Goal: Task Accomplishment & Management: Manage account settings

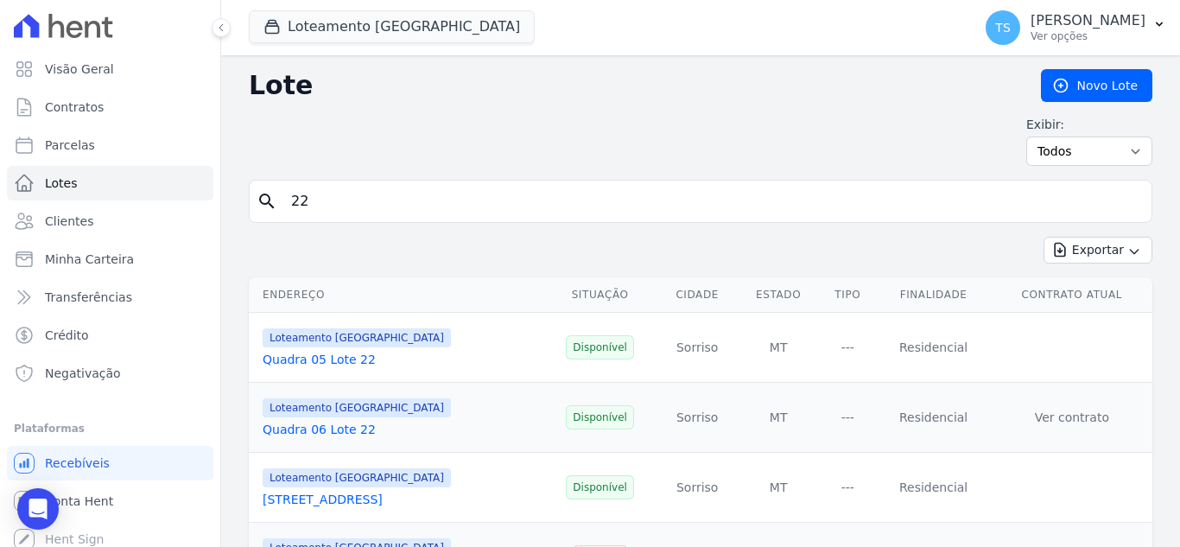
click at [384, 192] on input "22" at bounding box center [713, 201] width 864 height 35
click at [383, 193] on input "22" at bounding box center [713, 201] width 864 height 35
type input "04"
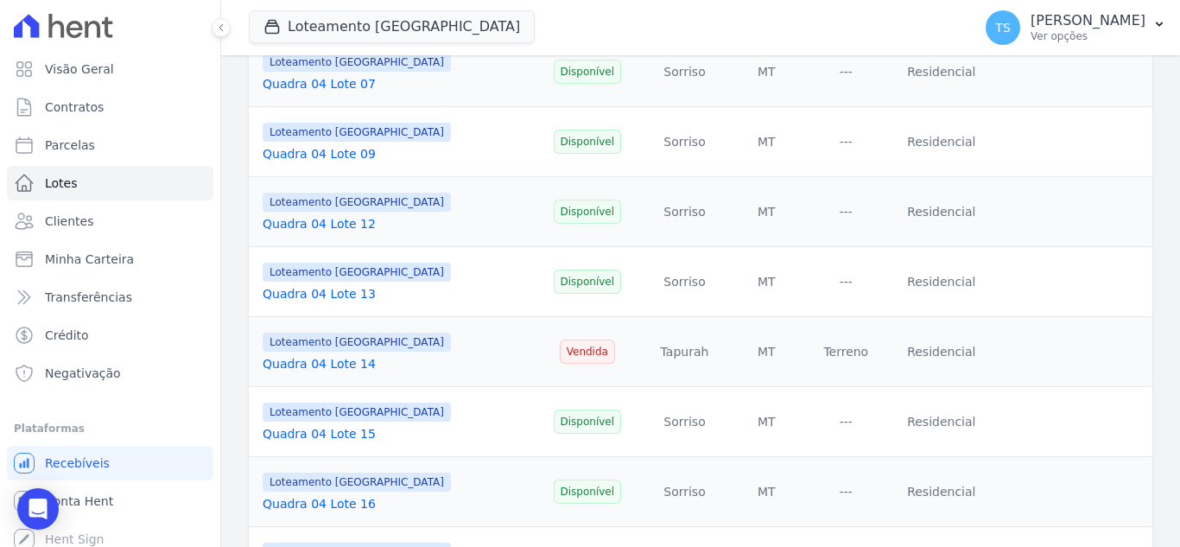
scroll to position [432, 0]
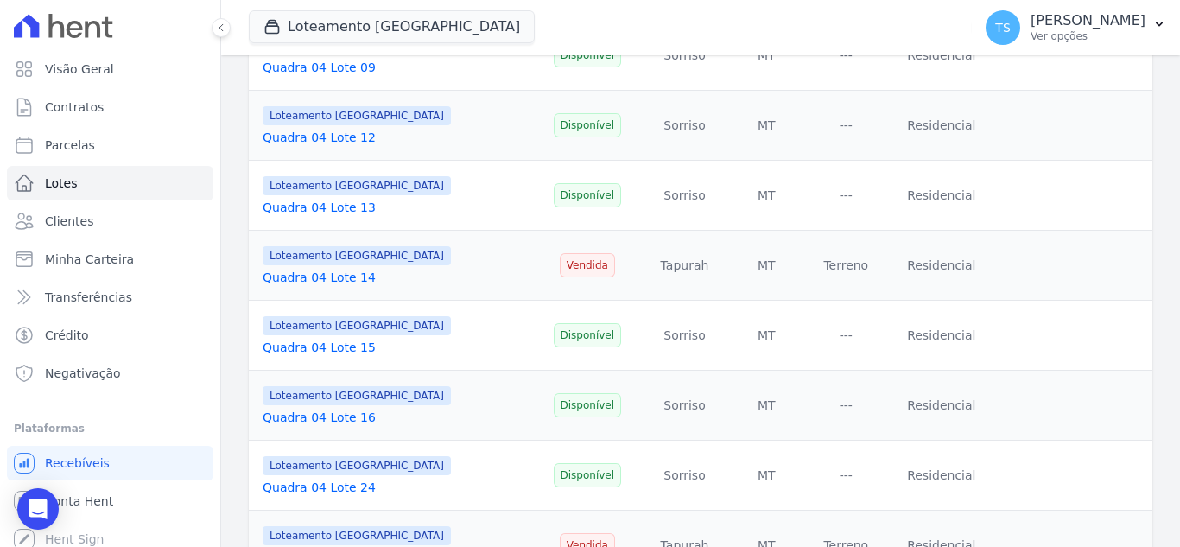
click at [320, 346] on link "Quadra 04 Lote 15" at bounding box center [319, 347] width 113 height 14
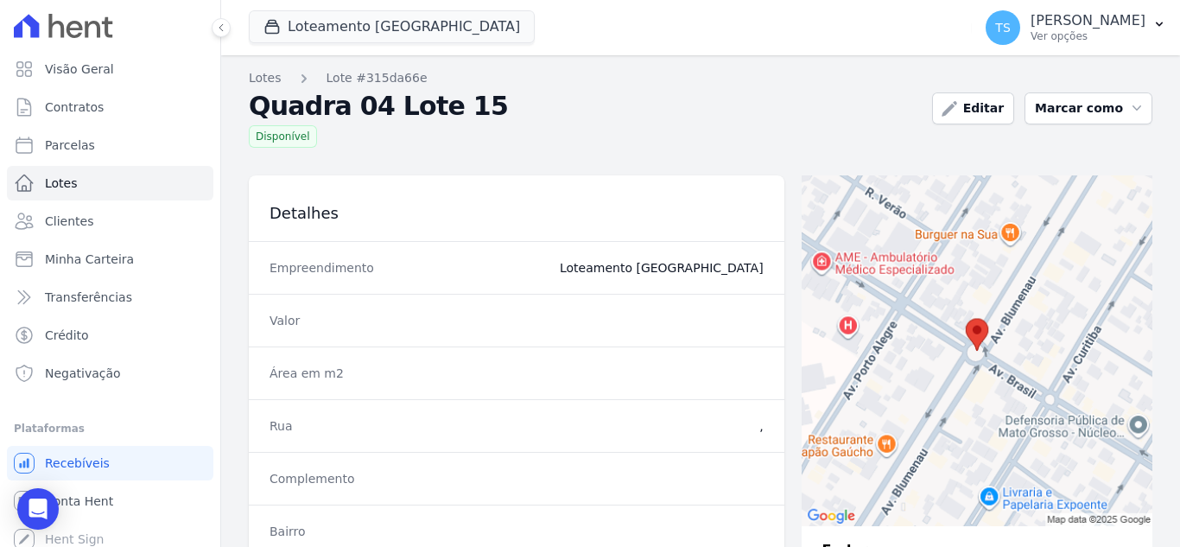
click at [281, 148] on div "Lotes Lote #315da66e Quadra 04 Lote 15 Disponível Editar Marcar como Disponível…" at bounding box center [700, 494] width 959 height 878
click at [1069, 110] on button "Marcar como" at bounding box center [1088, 108] width 128 height 32
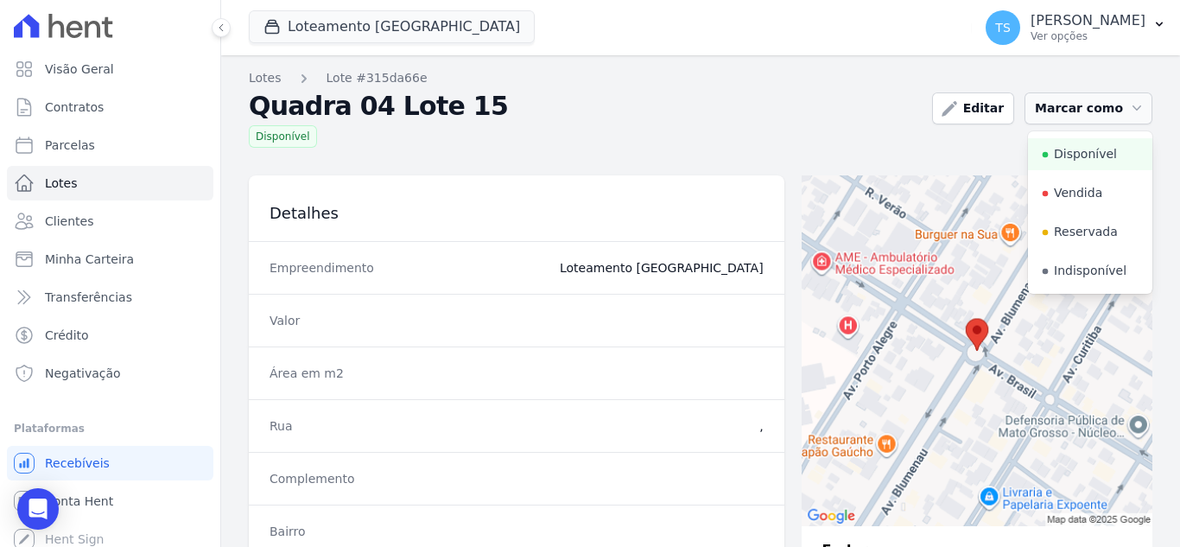
click at [1069, 110] on button "Marcar como" at bounding box center [1088, 108] width 128 height 32
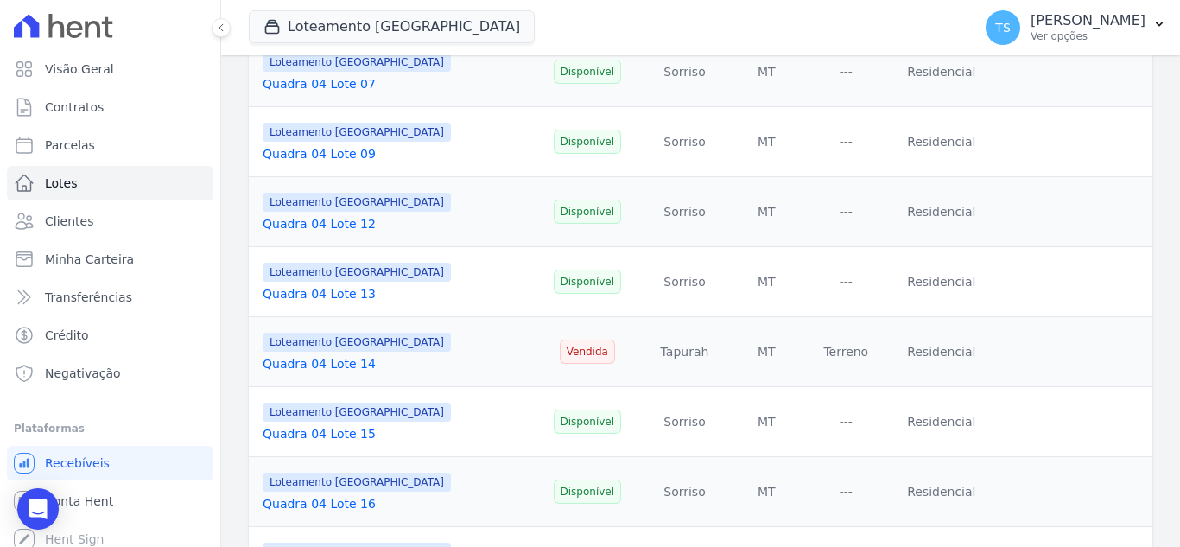
scroll to position [432, 0]
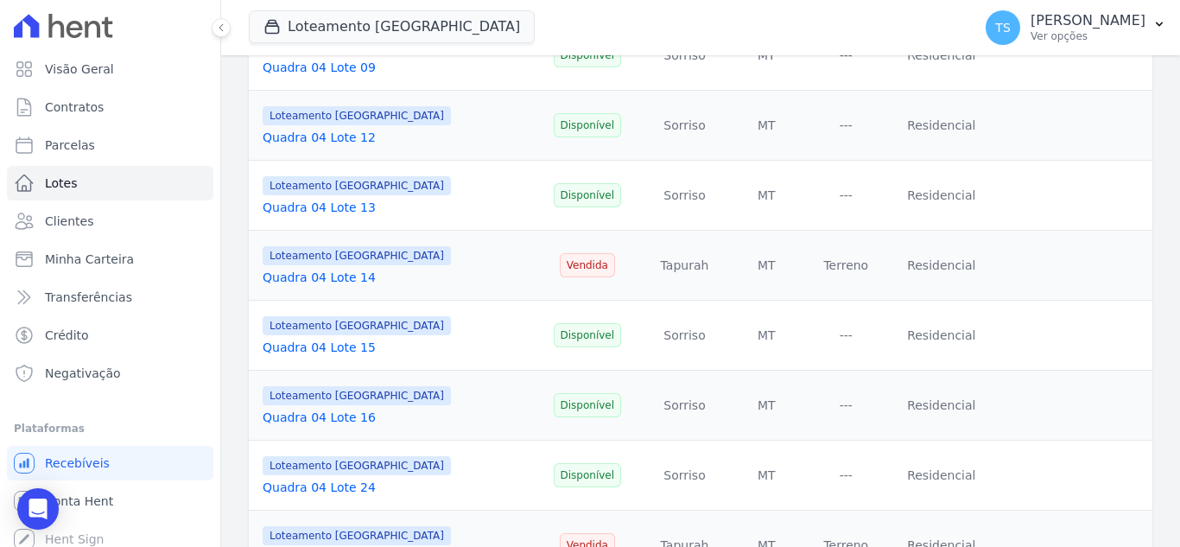
click at [301, 348] on link "Quadra 04 Lote 15" at bounding box center [319, 347] width 113 height 14
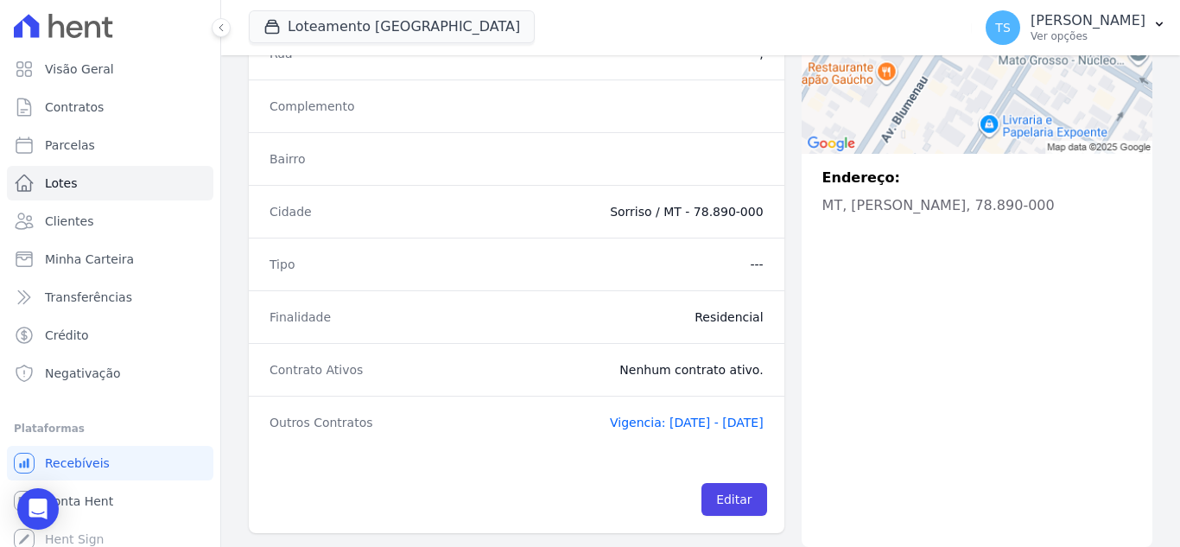
scroll to position [386, 0]
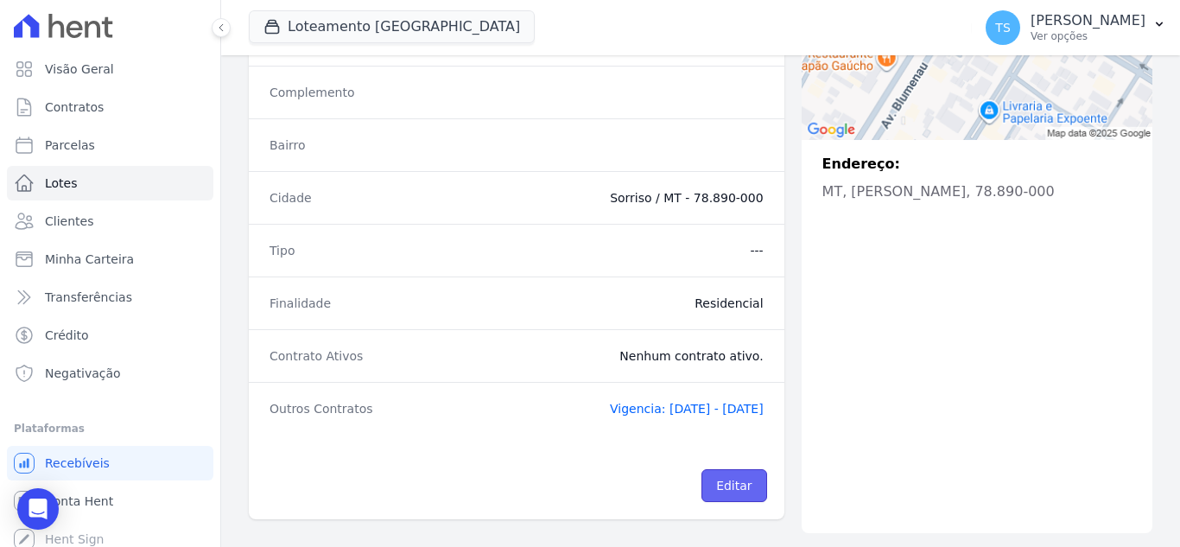
click at [731, 491] on link "Editar" at bounding box center [733, 485] width 65 height 33
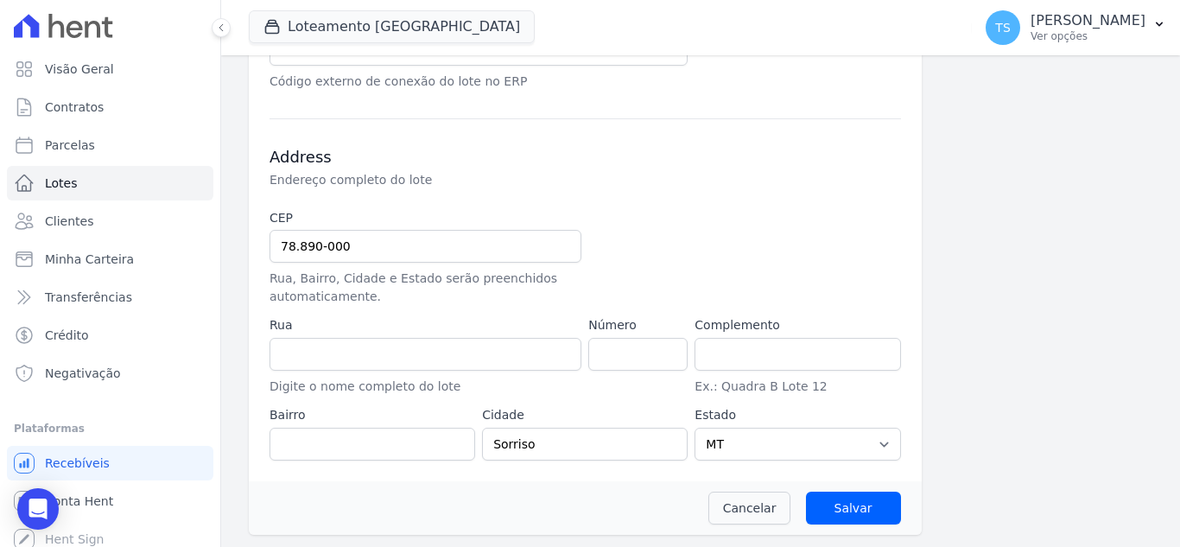
scroll to position [693, 0]
click at [745, 508] on link "Cancelar" at bounding box center [749, 506] width 83 height 33
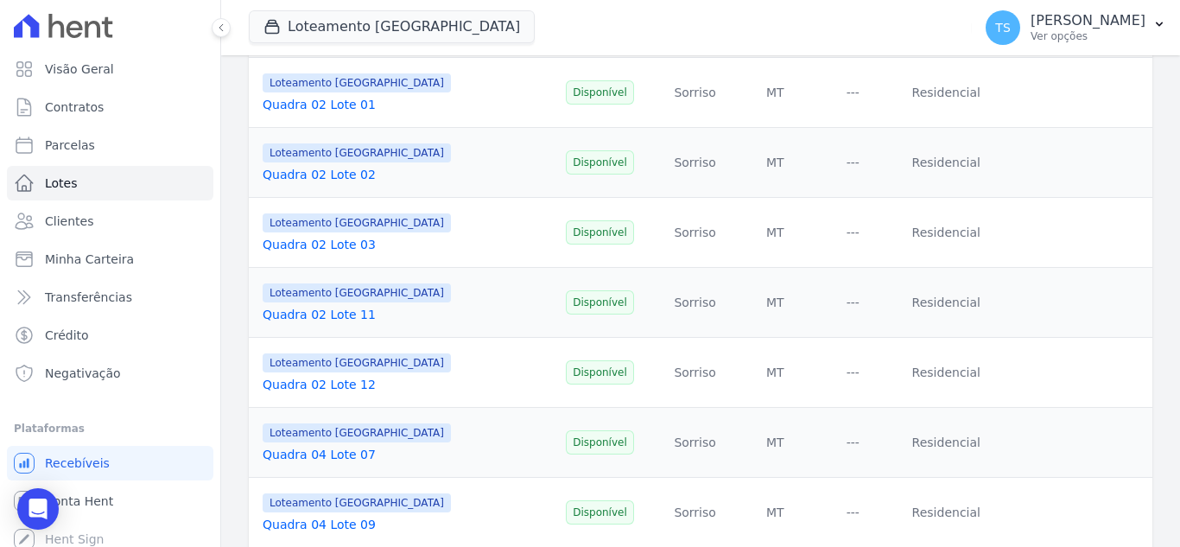
scroll to position [864, 0]
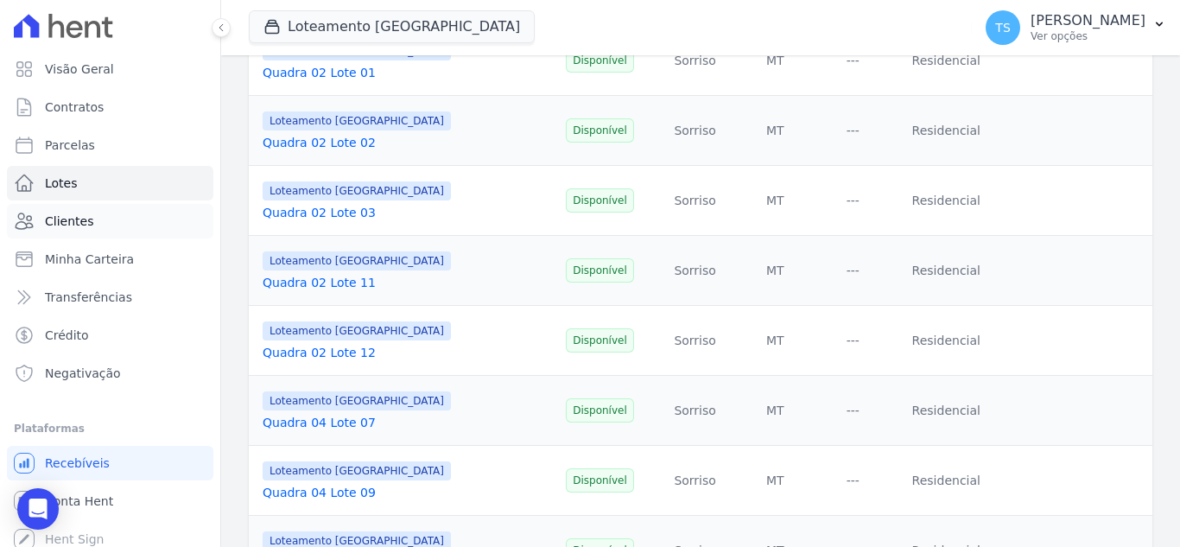
click at [131, 222] on link "Clientes" at bounding box center [110, 221] width 206 height 35
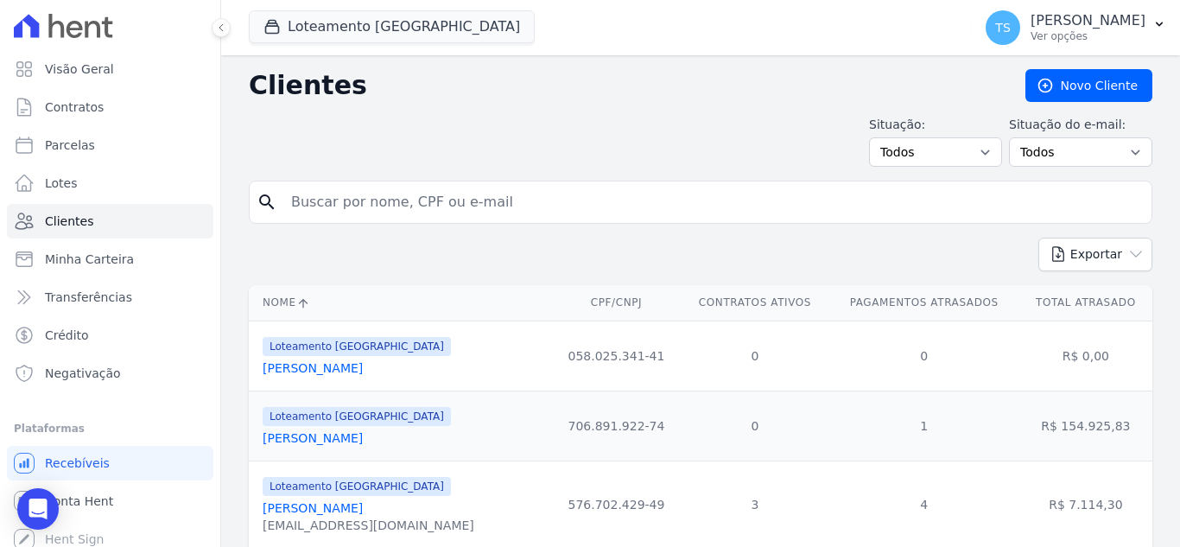
click at [362, 204] on input "search" at bounding box center [713, 202] width 864 height 35
type input "[PERSON_NAME]"
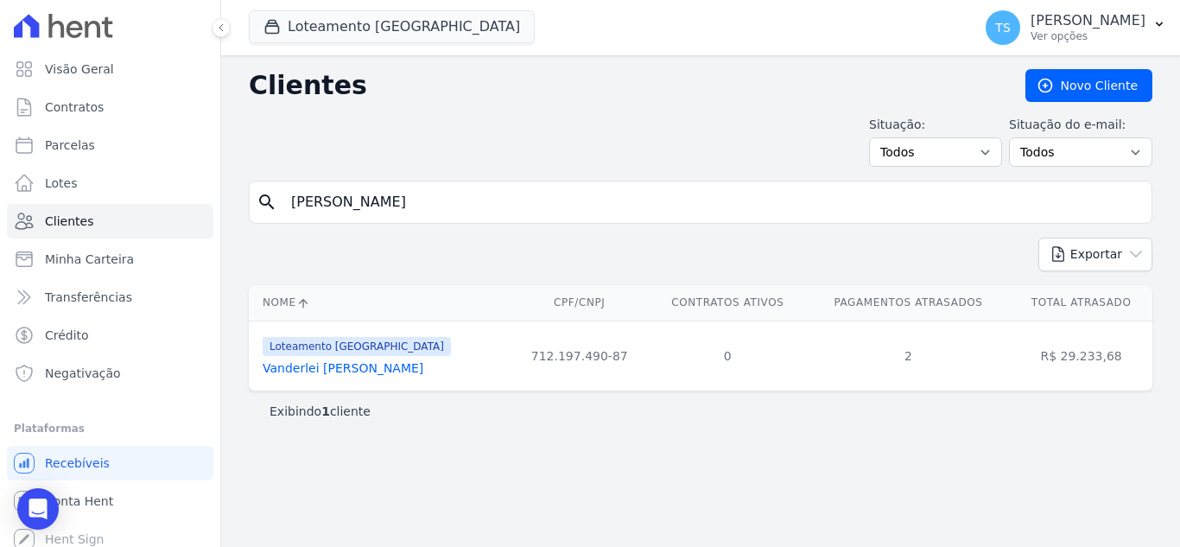
click at [301, 366] on link "Vanderlei [PERSON_NAME]" at bounding box center [343, 368] width 161 height 14
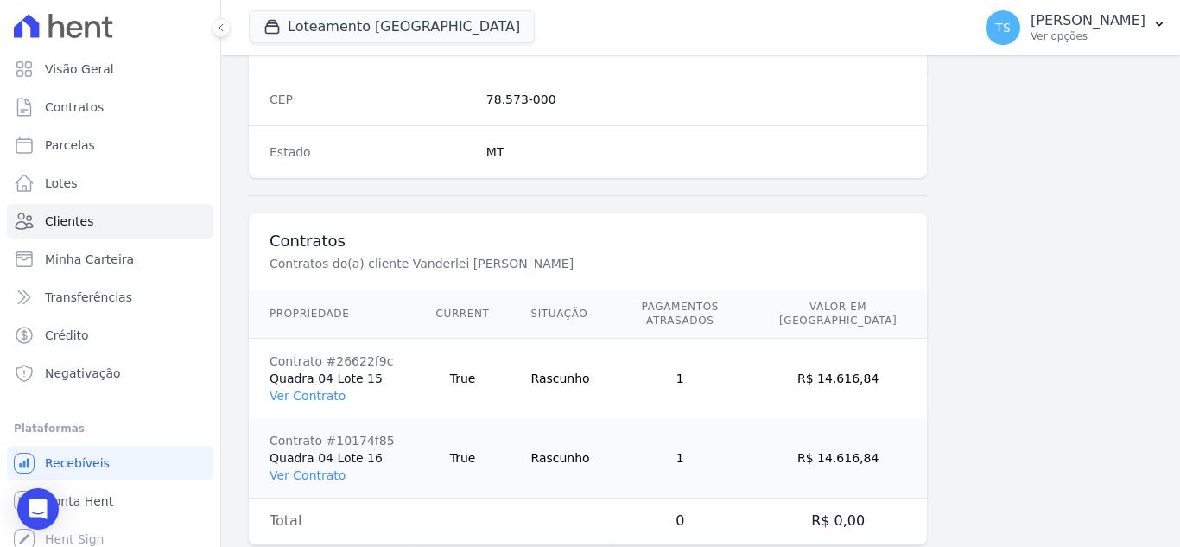
scroll to position [1149, 0]
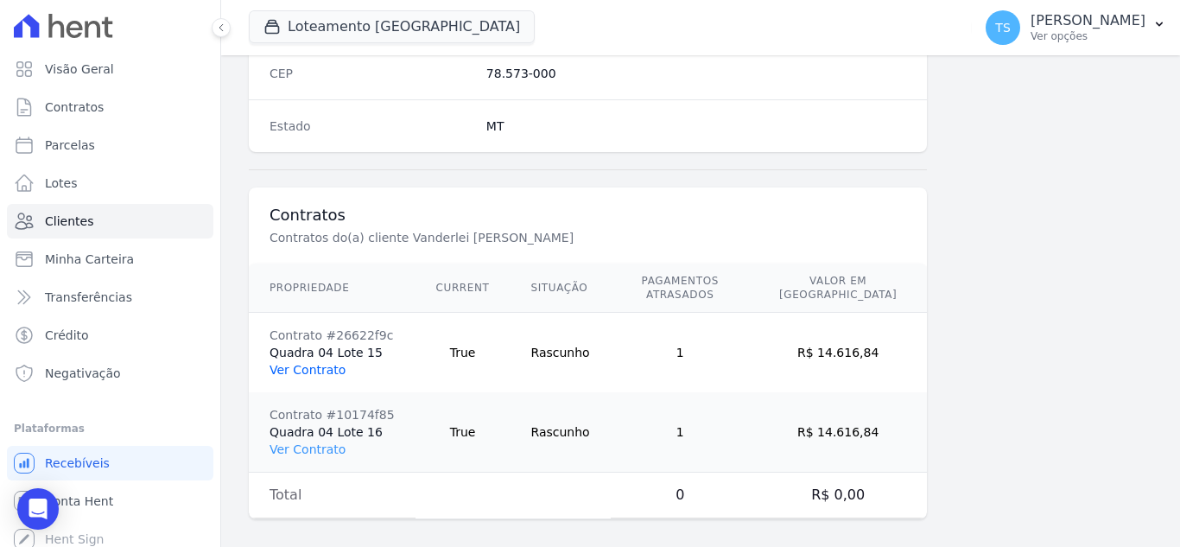
click at [313, 363] on link "Ver Contrato" at bounding box center [307, 370] width 76 height 14
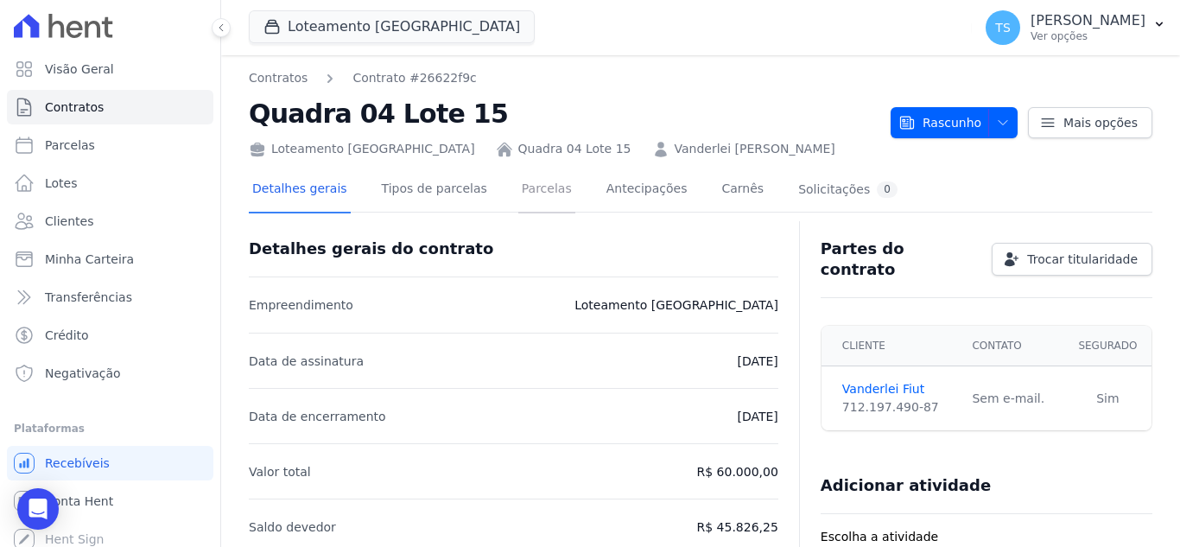
click at [518, 184] on link "Parcelas" at bounding box center [546, 191] width 57 height 46
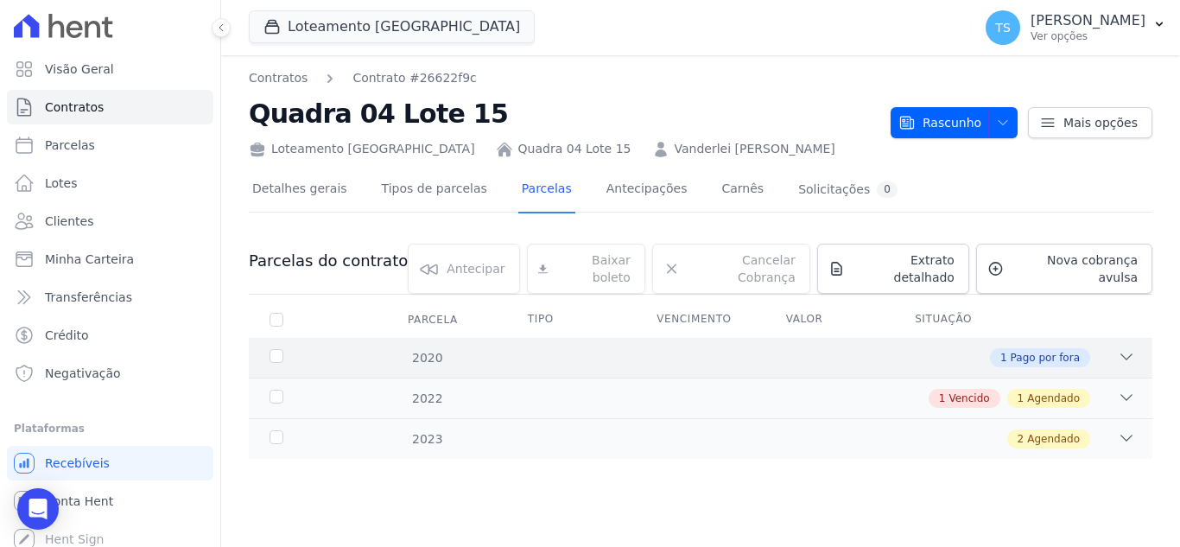
click at [1127, 348] on icon at bounding box center [1126, 356] width 17 height 17
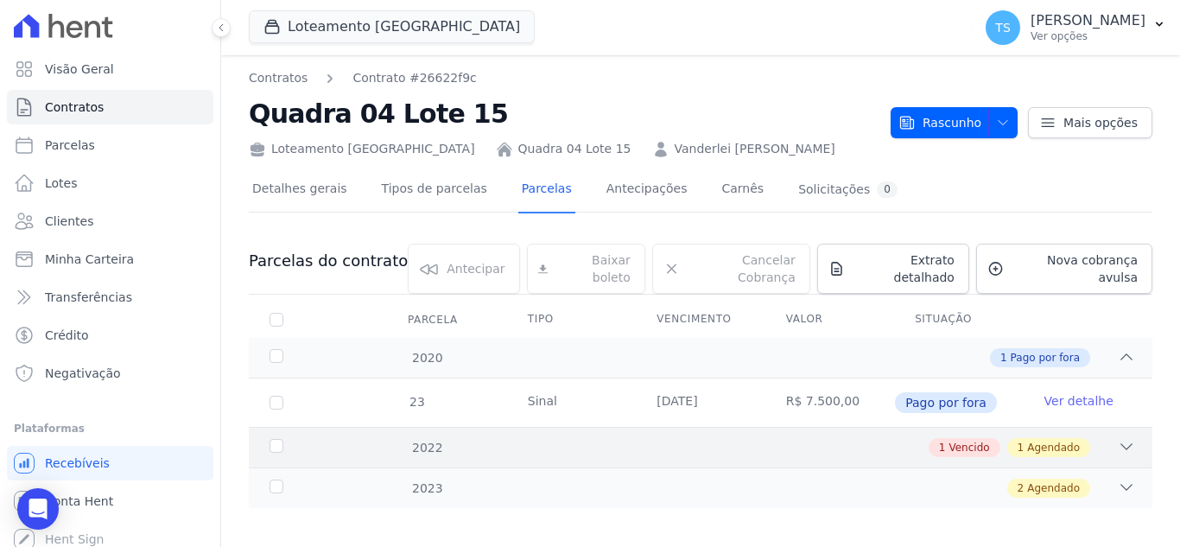
click at [1116, 438] on div "1 Vencido 1 Agendado" at bounding box center [744, 447] width 781 height 19
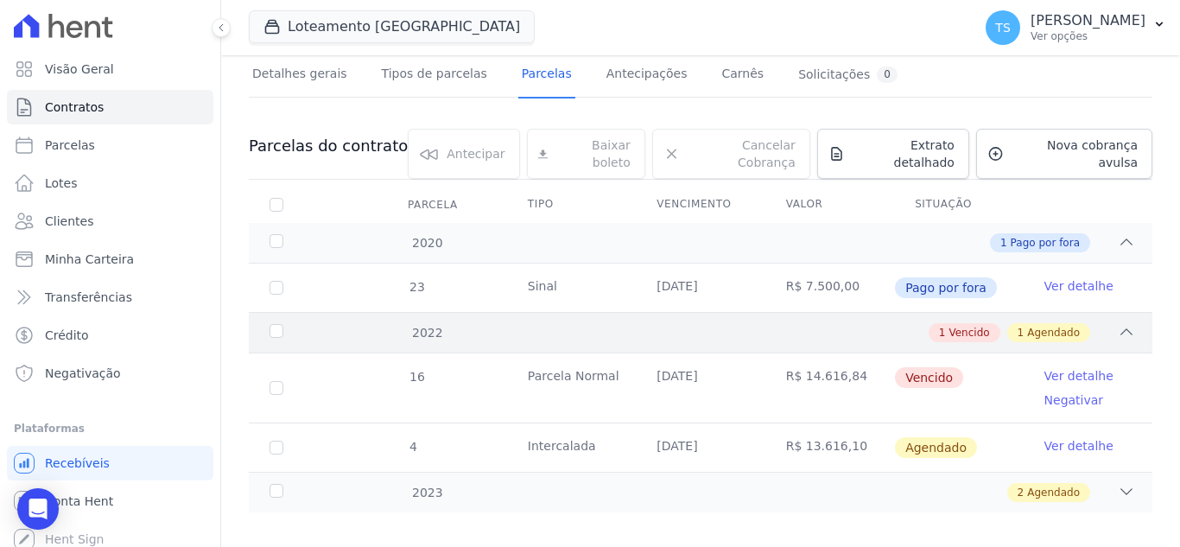
scroll to position [118, 0]
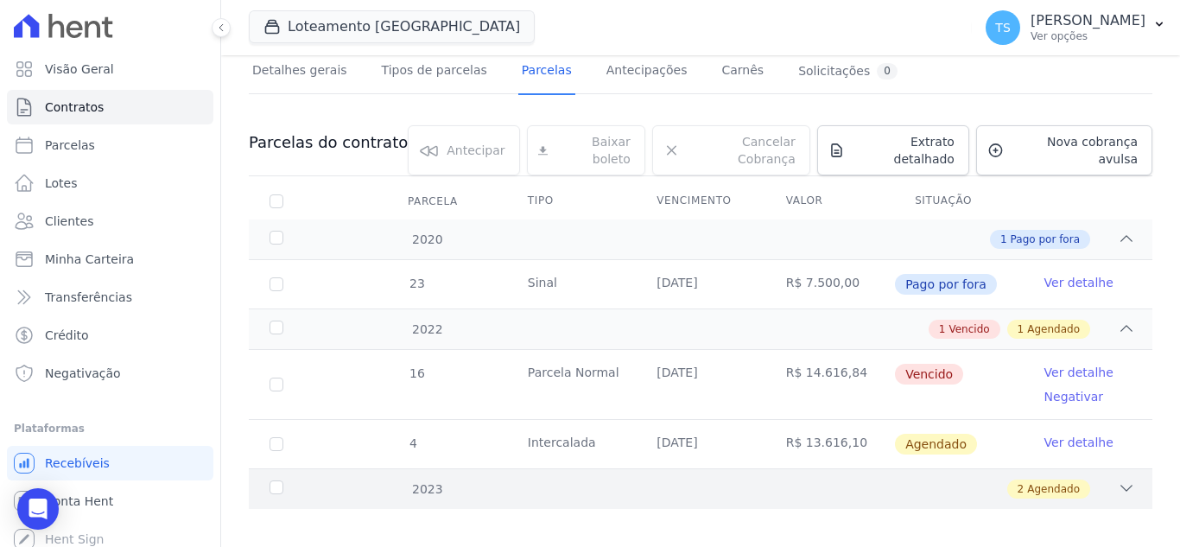
click at [1118, 479] on icon at bounding box center [1126, 487] width 17 height 17
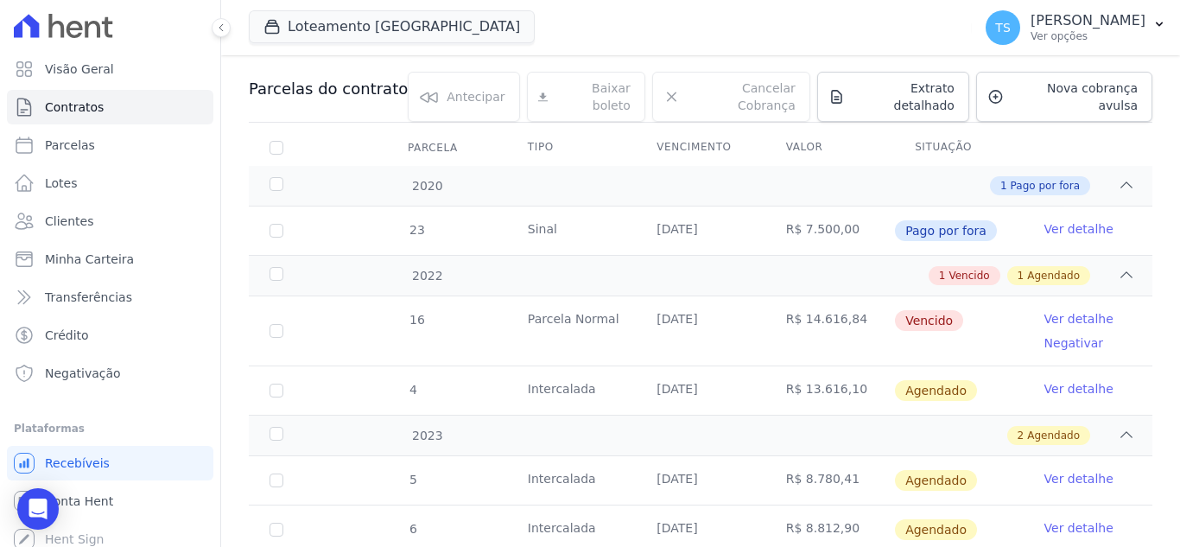
scroll to position [130, 0]
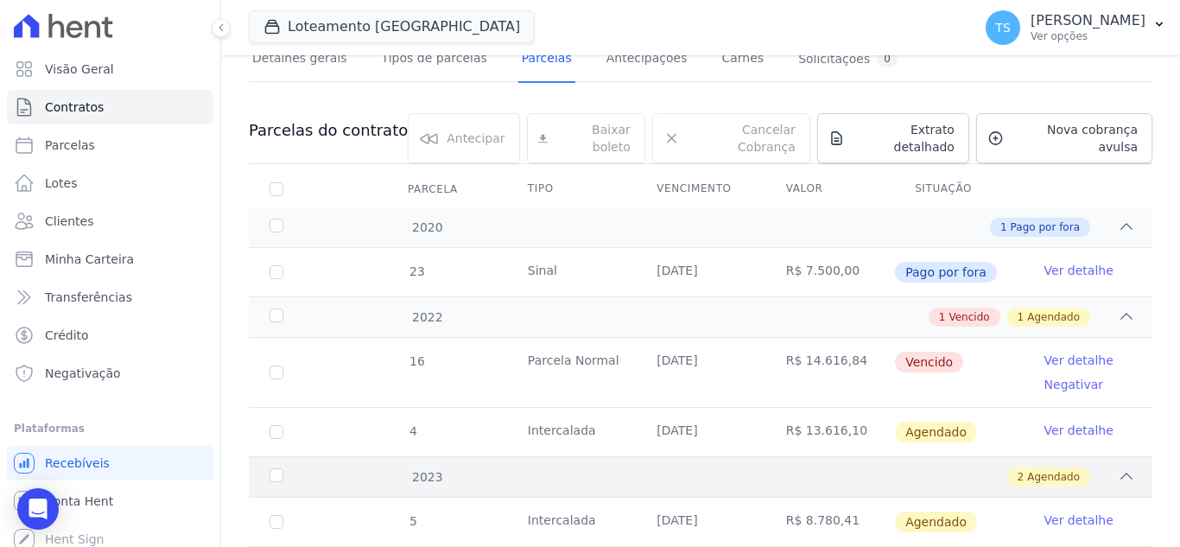
click at [1118, 467] on icon at bounding box center [1126, 475] width 17 height 17
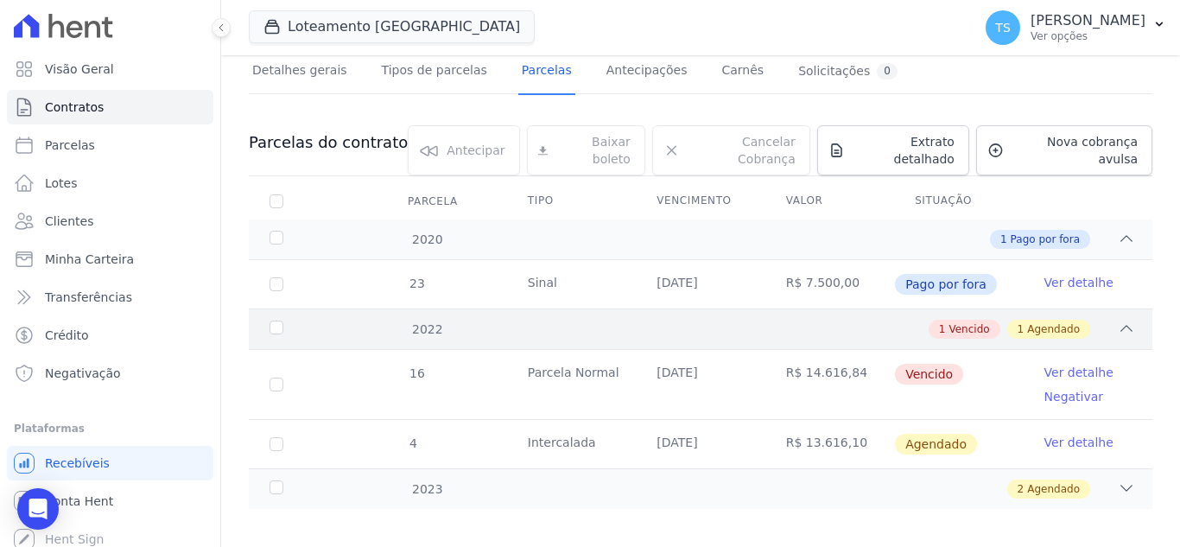
click at [1118, 320] on icon at bounding box center [1126, 328] width 17 height 17
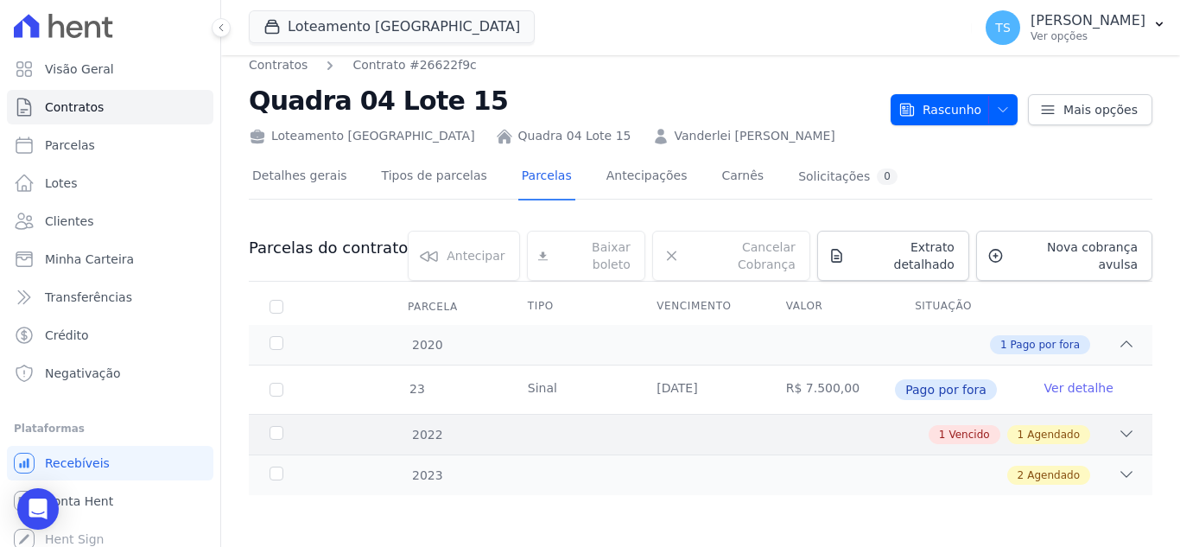
scroll to position [0, 0]
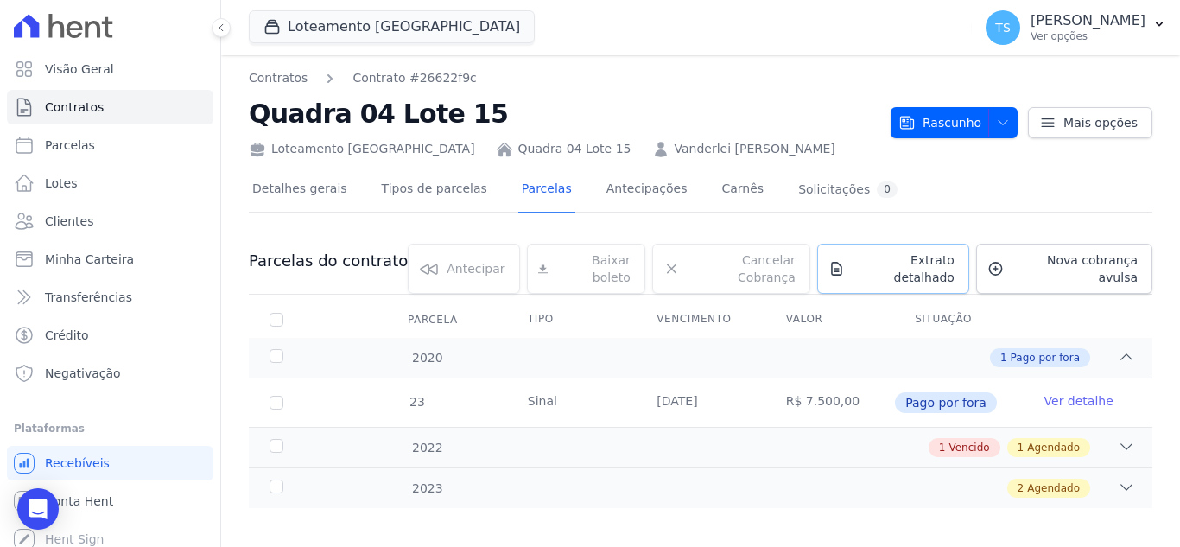
click at [893, 266] on span "Extrato detalhado" at bounding box center [903, 268] width 103 height 35
click at [1125, 266] on span "Exportar PDF" at bounding box center [1124, 262] width 91 height 17
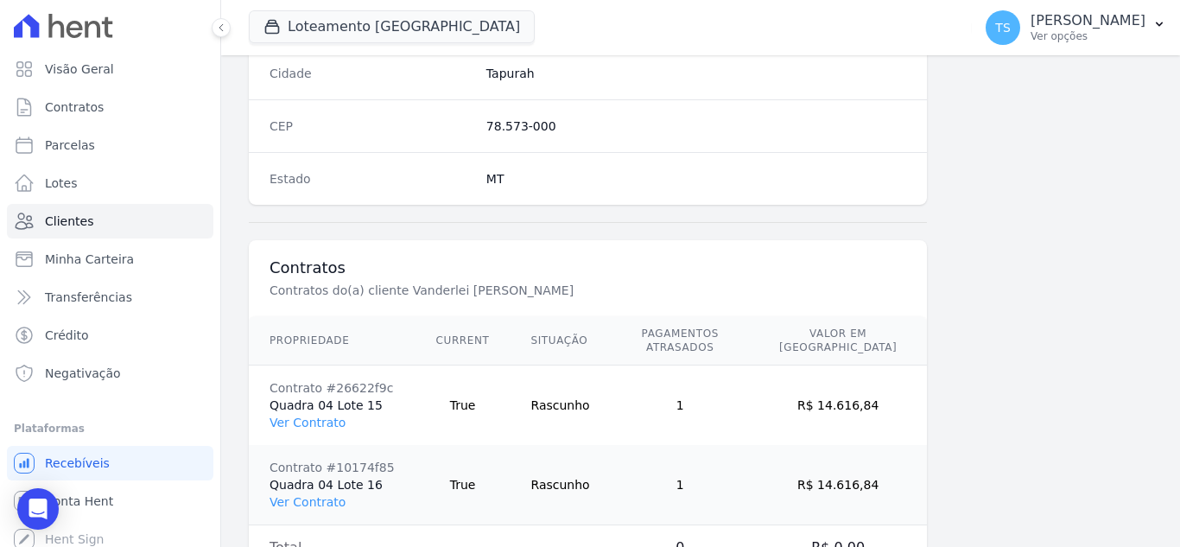
scroll to position [1149, 0]
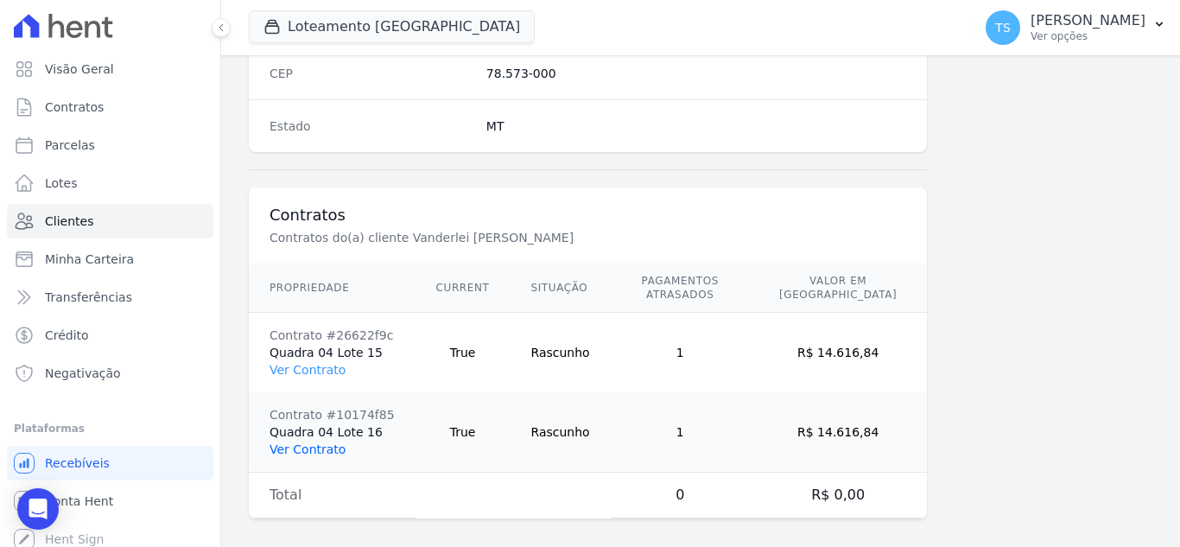
click at [311, 442] on link "Ver Contrato" at bounding box center [307, 449] width 76 height 14
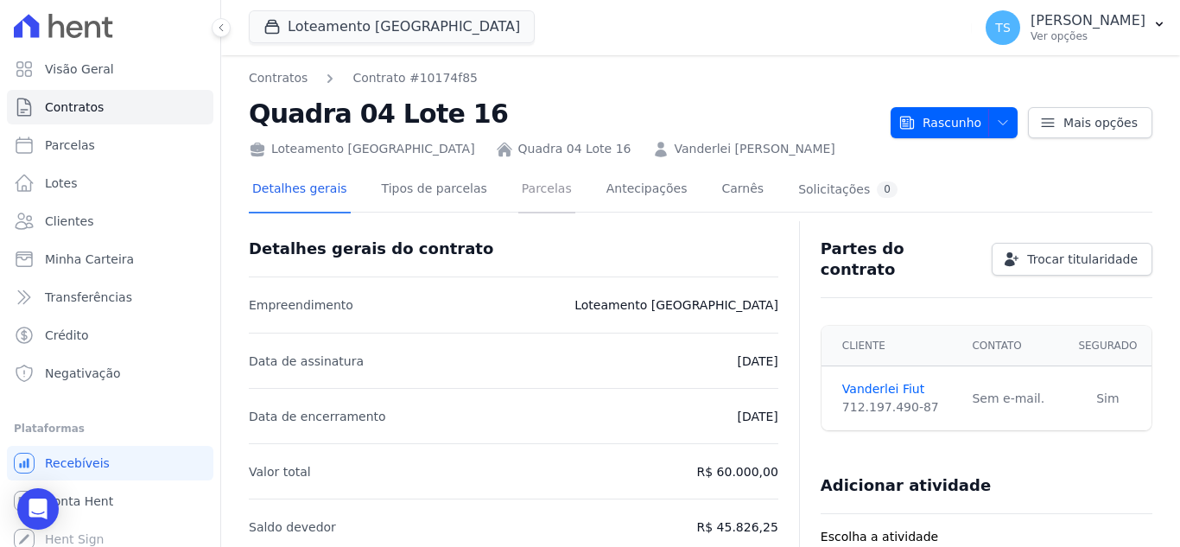
click at [524, 187] on link "Parcelas" at bounding box center [546, 191] width 57 height 46
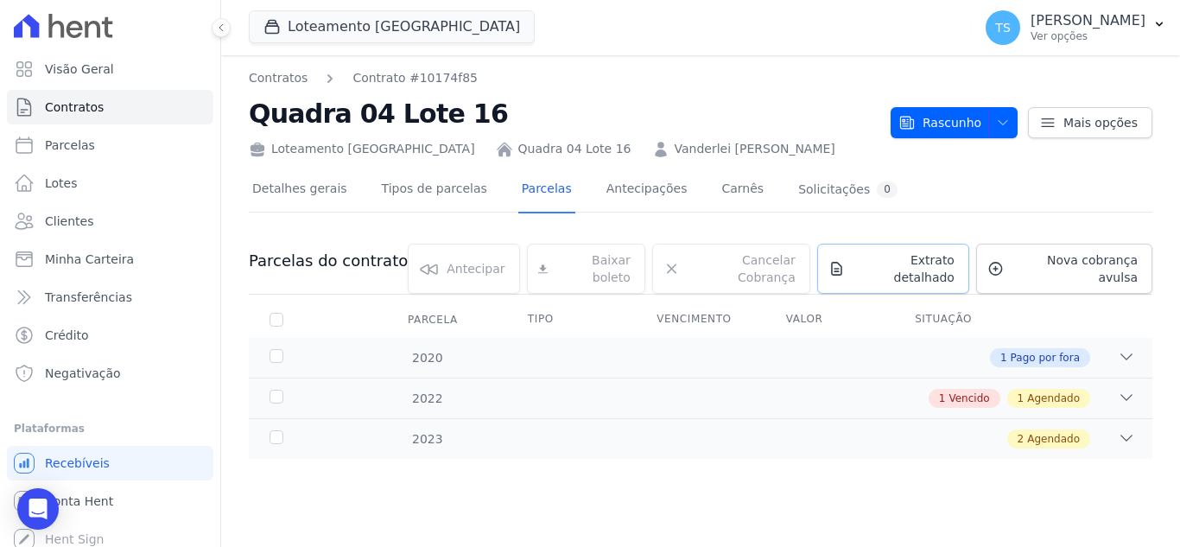
click at [905, 263] on span "Extrato detalhado" at bounding box center [903, 268] width 103 height 35
click at [1134, 266] on span "Exportar PDF" at bounding box center [1124, 262] width 91 height 17
click at [280, 349] on div "2020" at bounding box center [305, 358] width 78 height 18
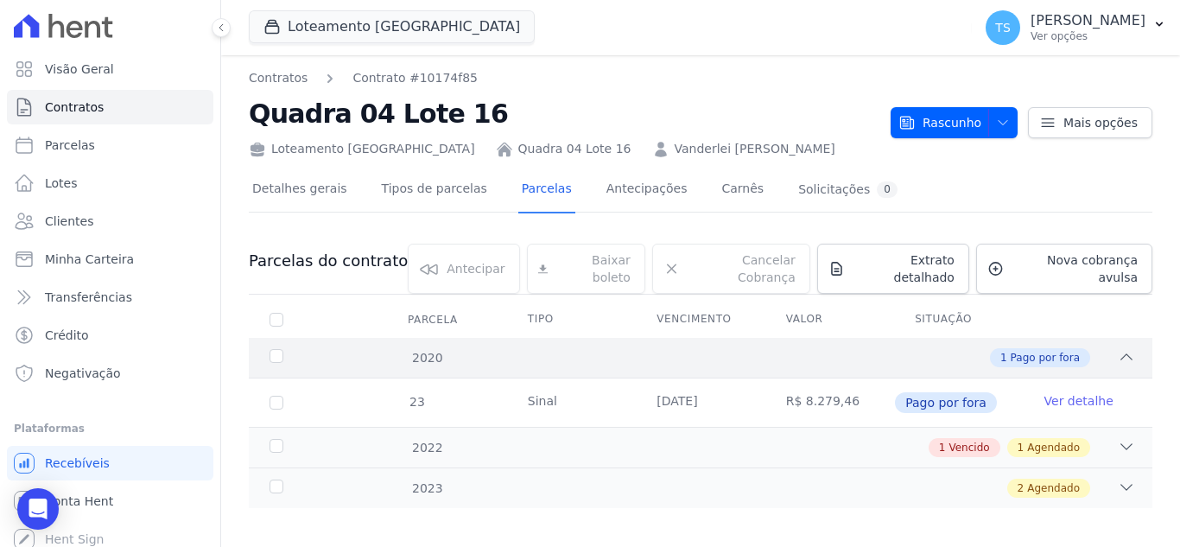
click at [272, 349] on div "2020" at bounding box center [305, 358] width 78 height 18
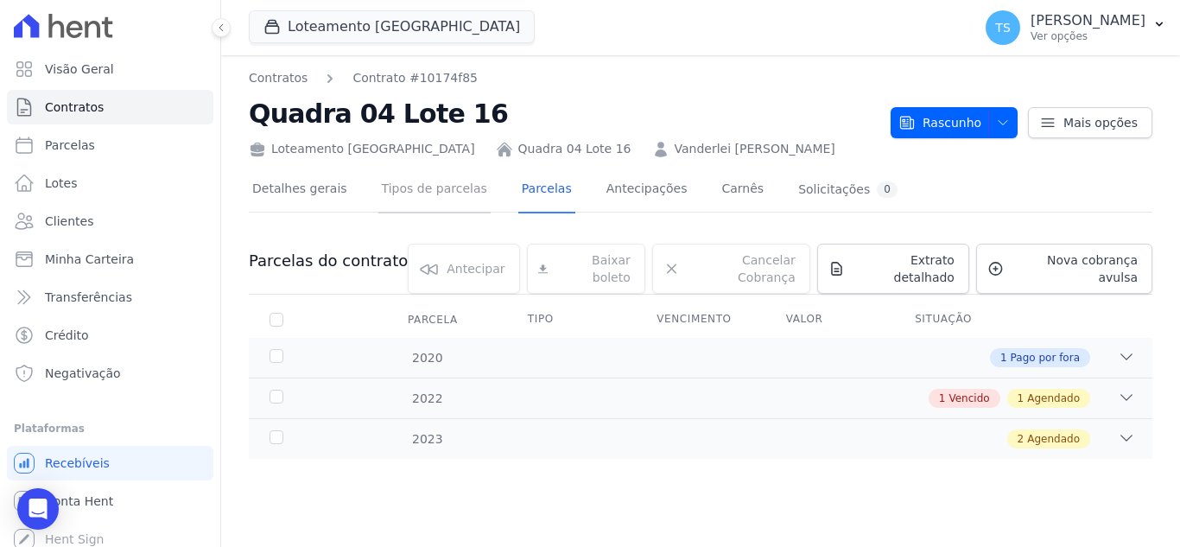
click at [415, 184] on link "Tipos de parcelas" at bounding box center [434, 191] width 112 height 46
